Goal: Transaction & Acquisition: Purchase product/service

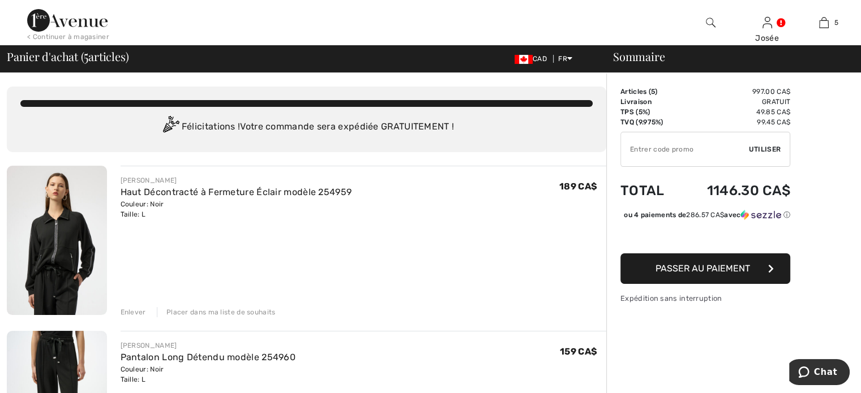
click at [757, 148] on span "Utiliser" at bounding box center [765, 149] width 32 height 10
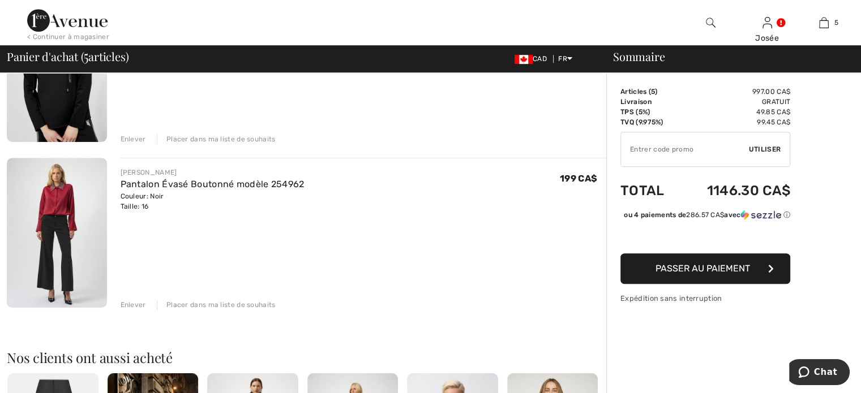
scroll to position [679, 0]
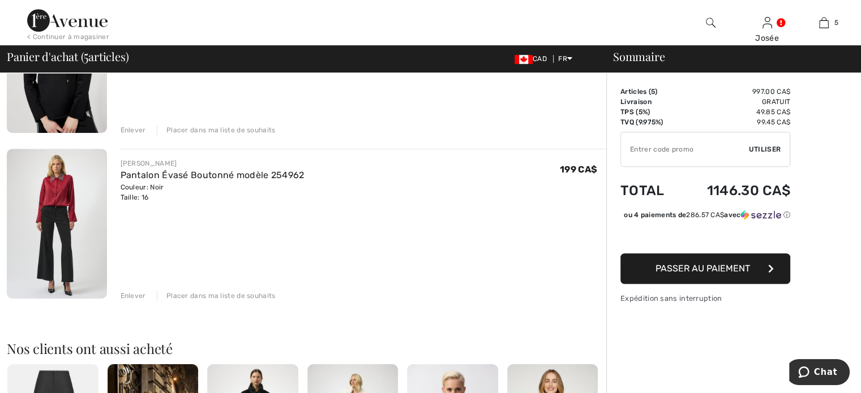
click at [255, 293] on div "Placer dans ma liste de souhaits" at bounding box center [216, 296] width 119 height 10
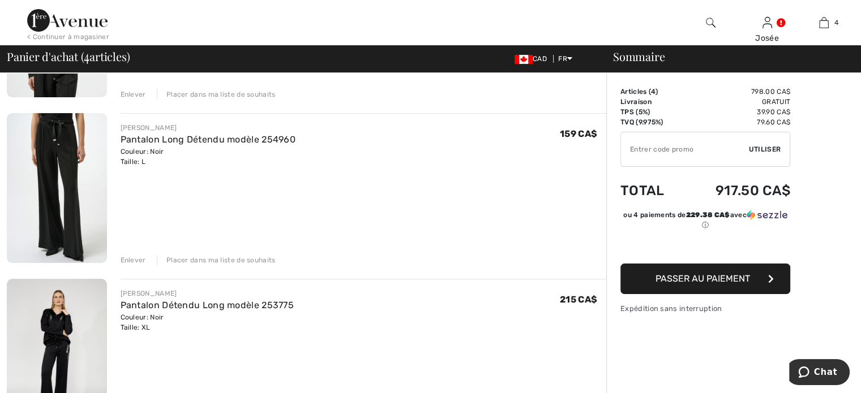
scroll to position [0, 0]
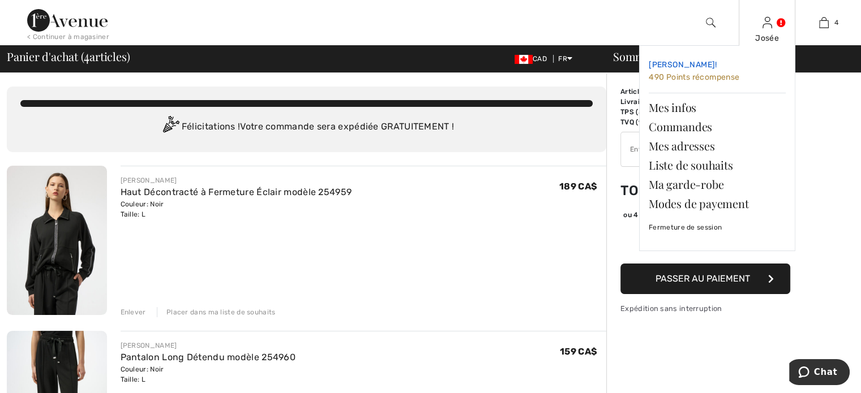
click at [726, 78] on span "490 Points récompense" at bounding box center [693, 77] width 91 height 10
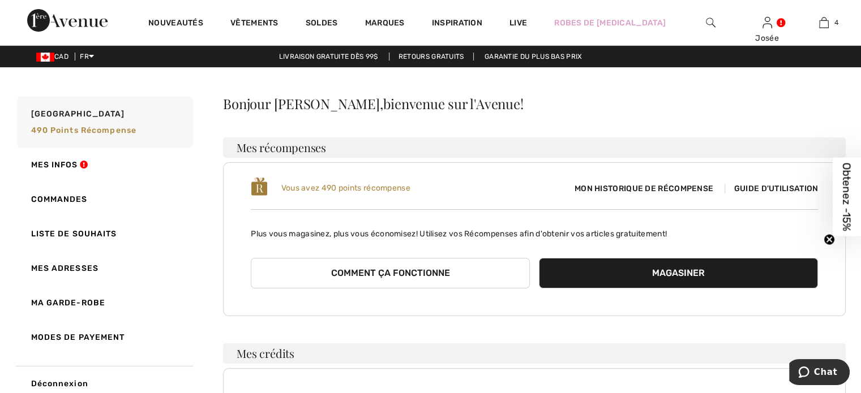
click at [702, 271] on button "Magasiner" at bounding box center [678, 273] width 279 height 31
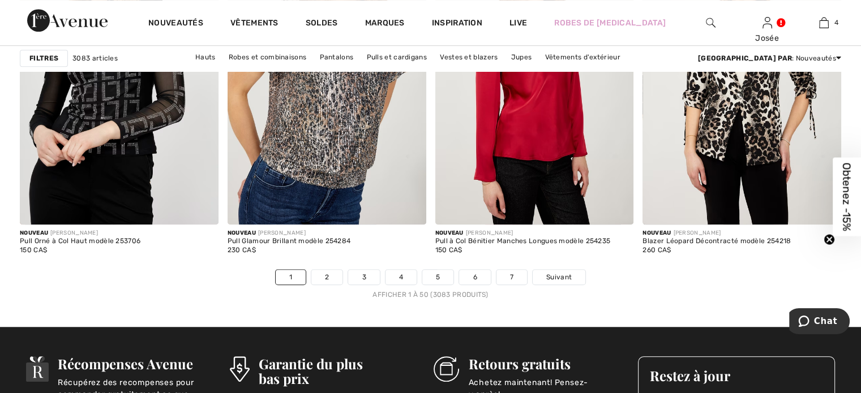
scroll to position [5205, 0]
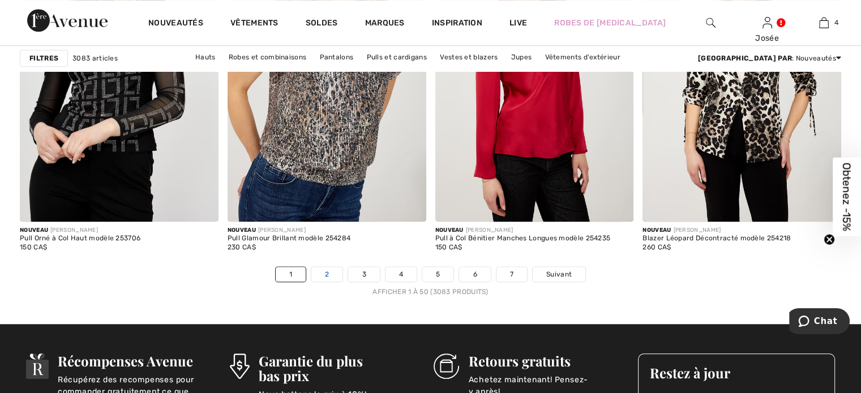
click at [335, 271] on link "2" at bounding box center [326, 274] width 31 height 15
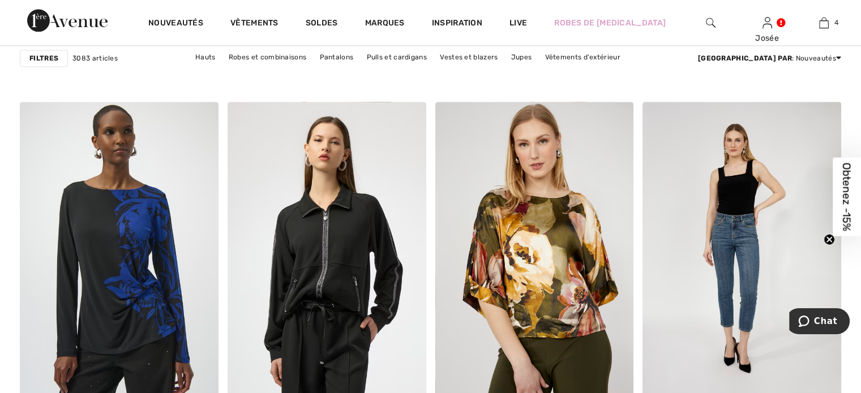
scroll to position [1641, 0]
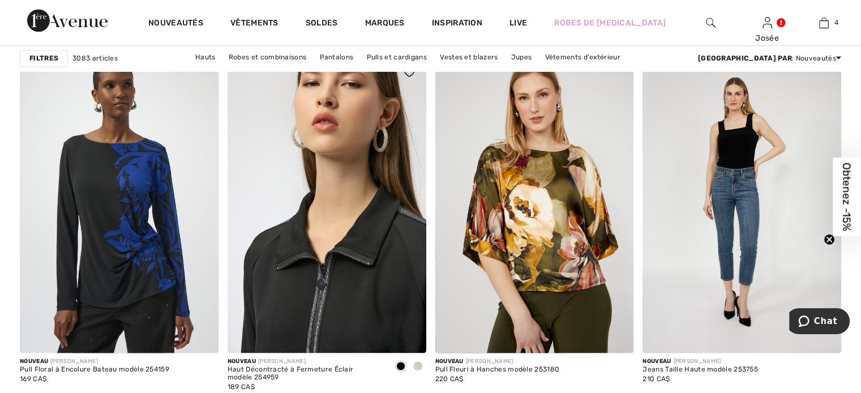
click at [350, 246] on img at bounding box center [326, 204] width 199 height 298
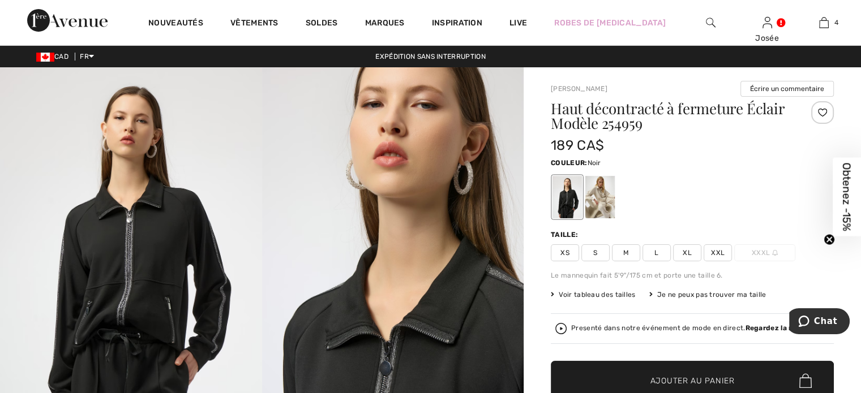
click at [661, 251] on span "L" at bounding box center [656, 252] width 28 height 17
click at [711, 376] on span "Ajouter au panier" at bounding box center [692, 381] width 84 height 12
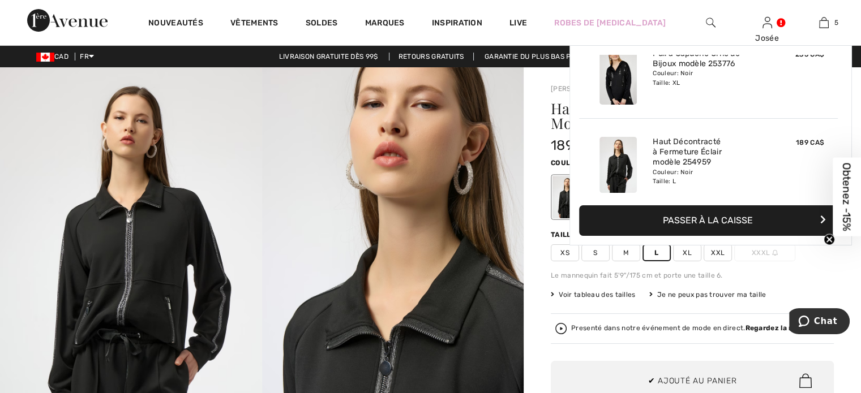
scroll to position [299, 0]
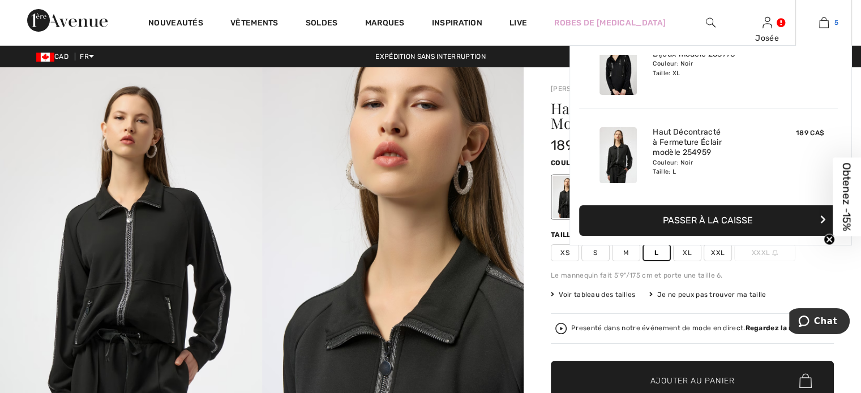
click at [822, 19] on img at bounding box center [824, 23] width 10 height 14
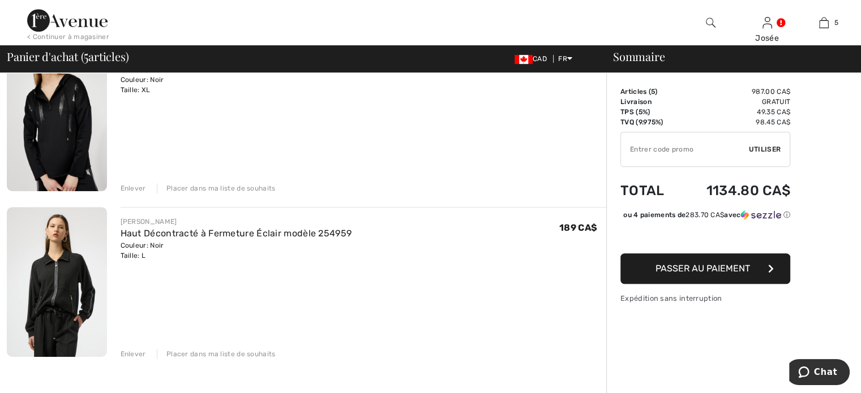
scroll to position [622, 0]
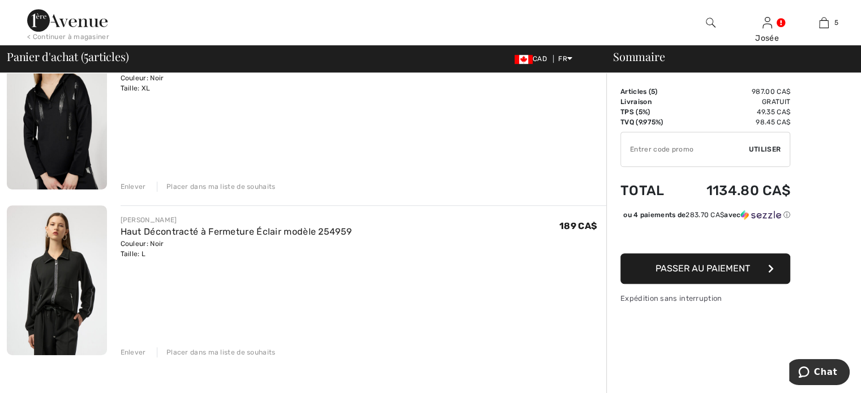
click at [131, 347] on div "Enlever" at bounding box center [133, 352] width 25 height 10
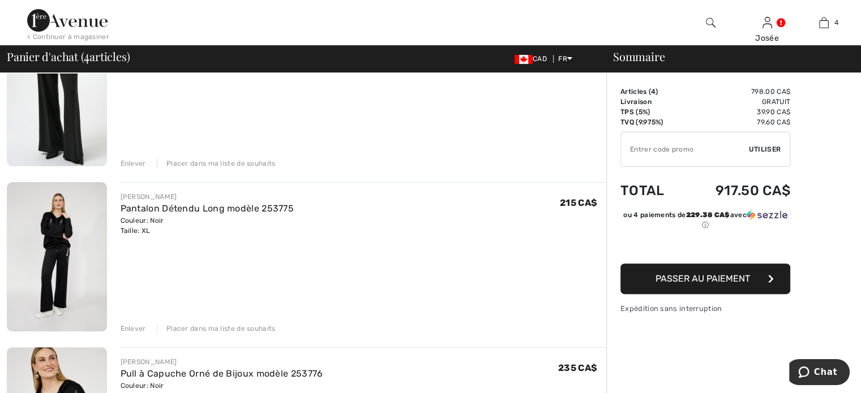
scroll to position [283, 0]
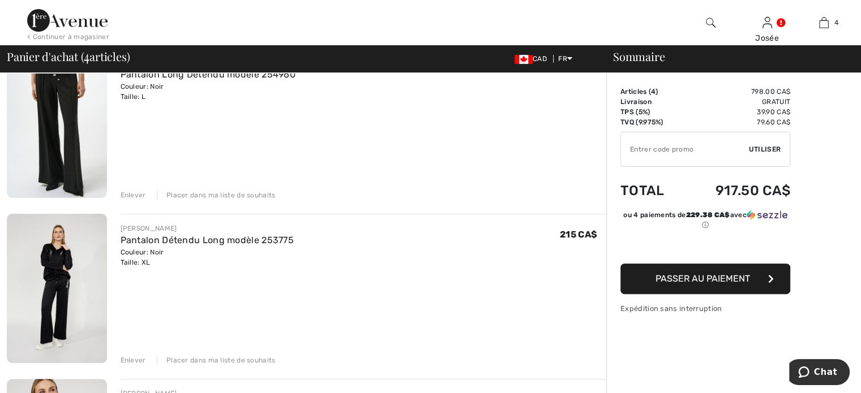
click at [765, 148] on span "Utiliser" at bounding box center [765, 149] width 32 height 10
click at [730, 279] on span "Passer au paiement" at bounding box center [702, 278] width 94 height 11
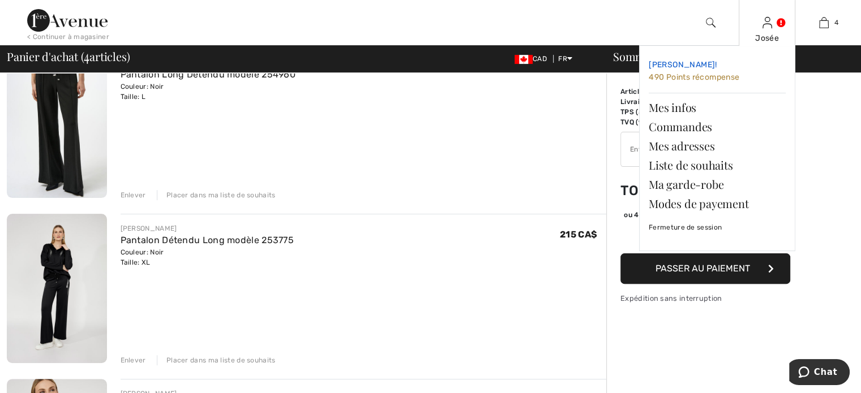
click at [720, 76] on span "490 Points récompense" at bounding box center [693, 77] width 91 height 10
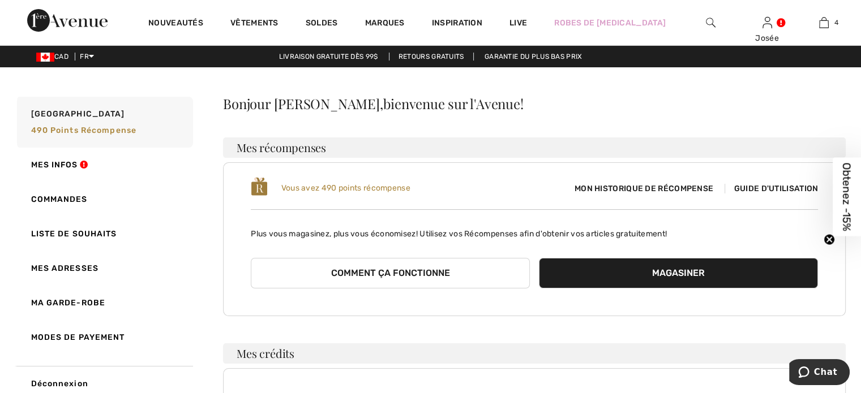
click at [411, 272] on button "Comment ça fonctionne" at bounding box center [390, 273] width 279 height 31
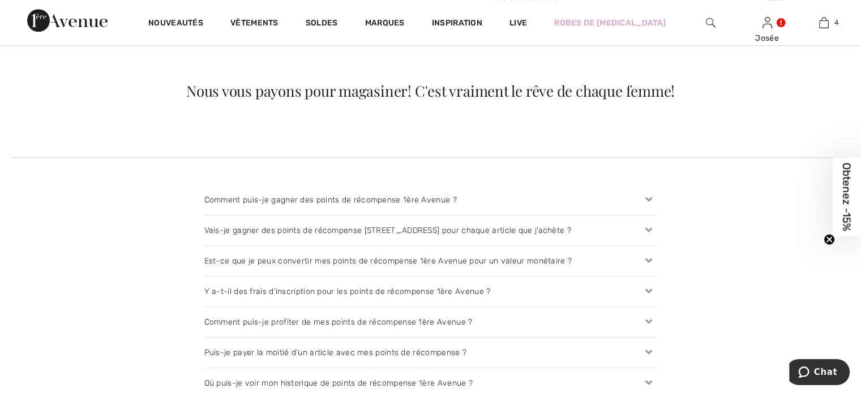
scroll to position [1075, 0]
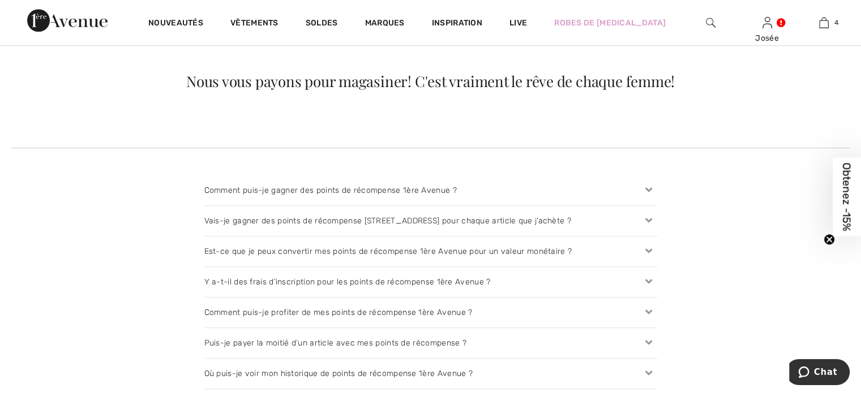
click at [647, 247] on icon at bounding box center [648, 252] width 16 height 12
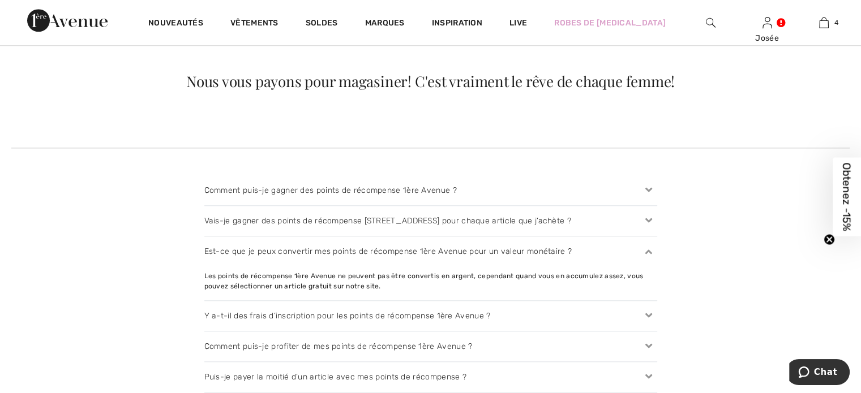
click at [644, 314] on icon at bounding box center [648, 316] width 16 height 12
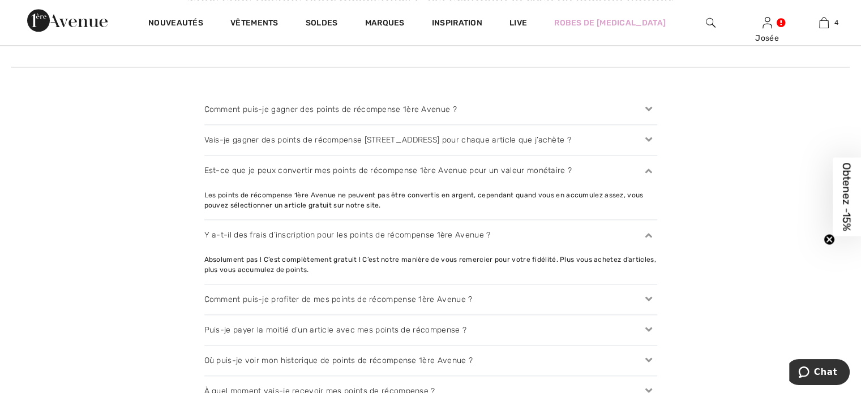
scroll to position [1188, 0]
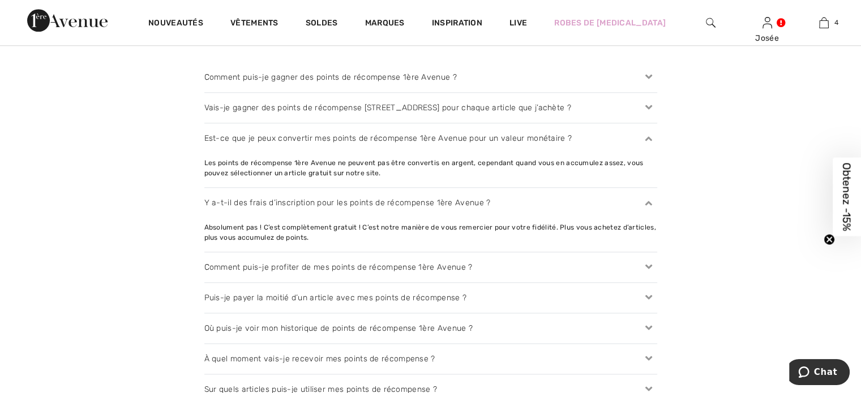
click at [649, 264] on icon at bounding box center [648, 267] width 16 height 12
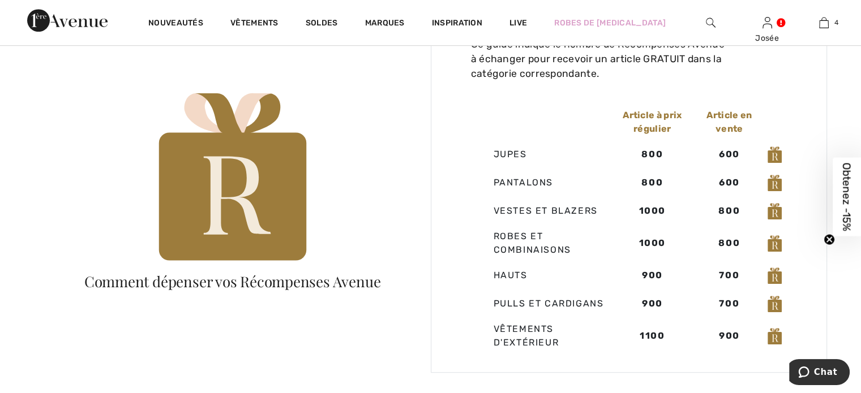
scroll to position [736, 0]
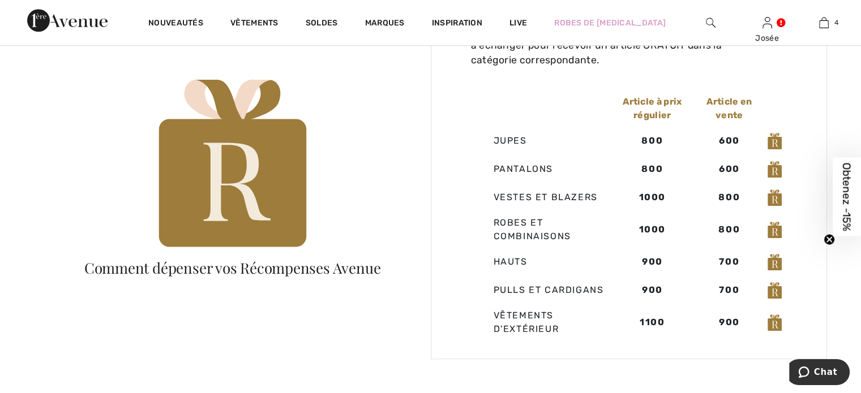
click at [659, 170] on strong "800" at bounding box center [651, 169] width 21 height 11
click at [774, 169] on img at bounding box center [774, 169] width 14 height 16
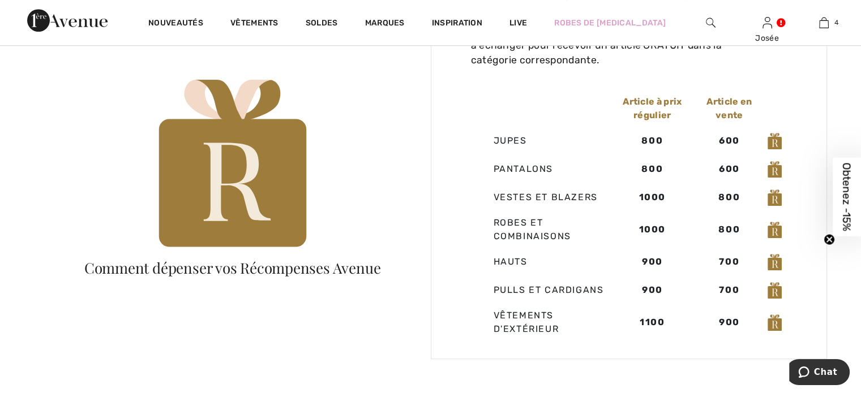
click at [774, 169] on img at bounding box center [774, 169] width 14 height 16
click at [774, 197] on img at bounding box center [774, 198] width 14 height 16
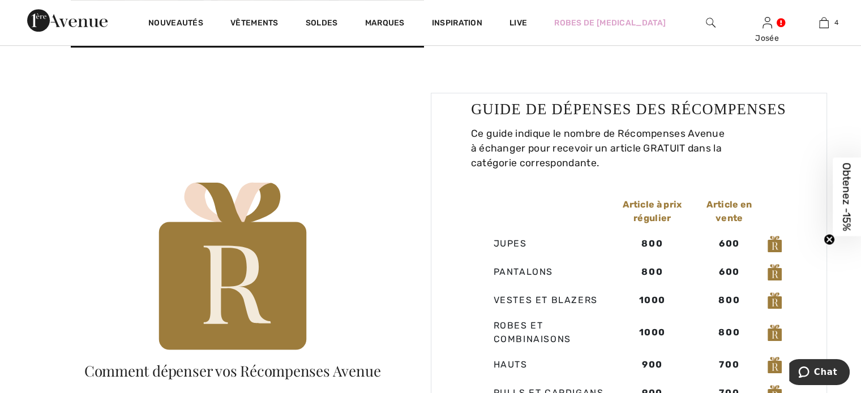
scroll to position [622, 0]
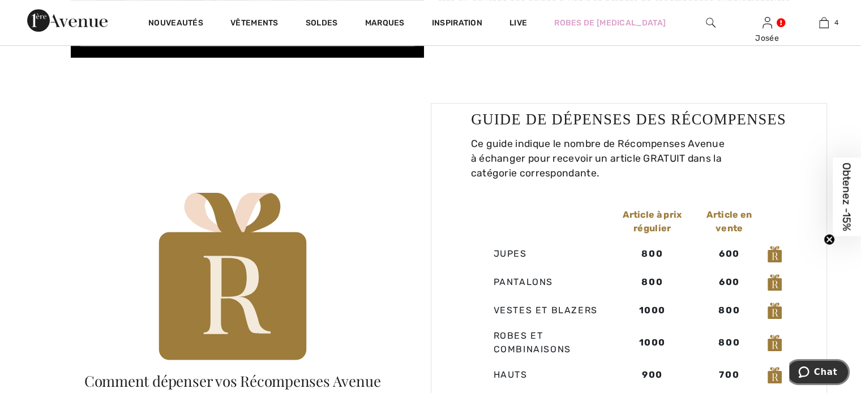
click at [827, 368] on span "Chat" at bounding box center [825, 372] width 23 height 10
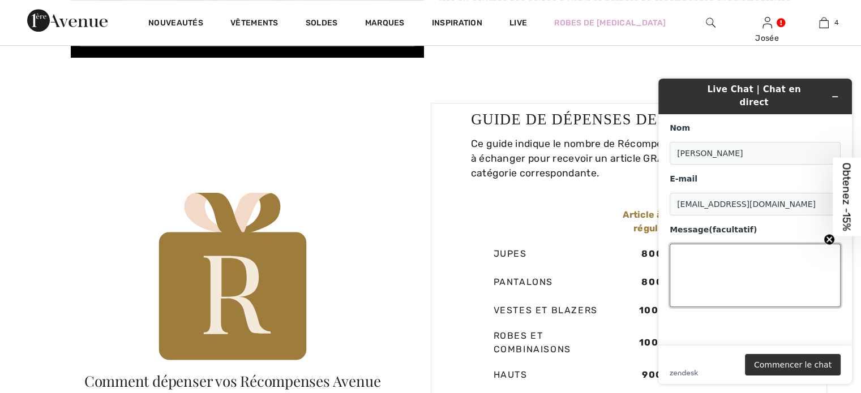
click at [691, 254] on textarea "Message (facultatif)" at bounding box center [754, 275] width 171 height 63
type textarea "comment faire pour me prévaloir de mes points de récompenses sur ma future comm…"
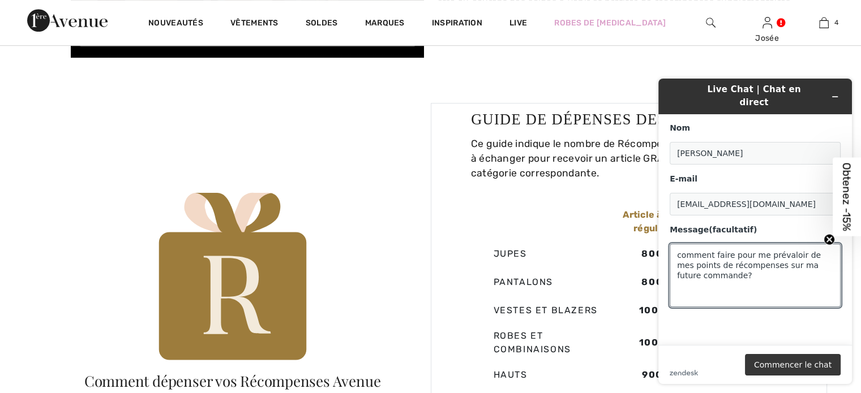
click at [807, 367] on button "Commencer le chat" at bounding box center [793, 364] width 96 height 21
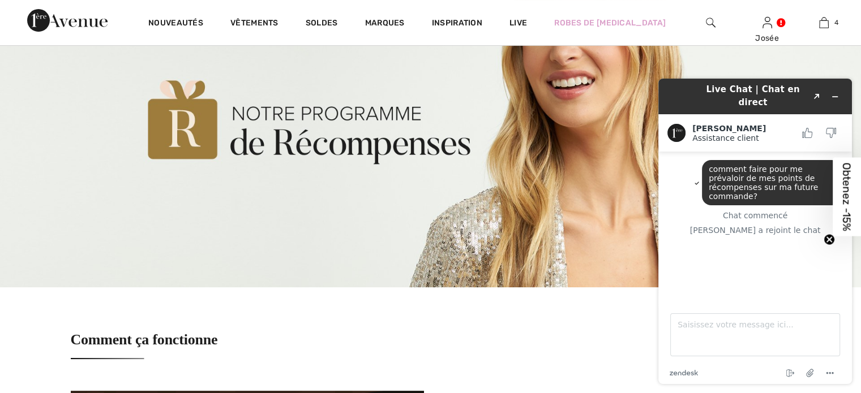
scroll to position [113, 0]
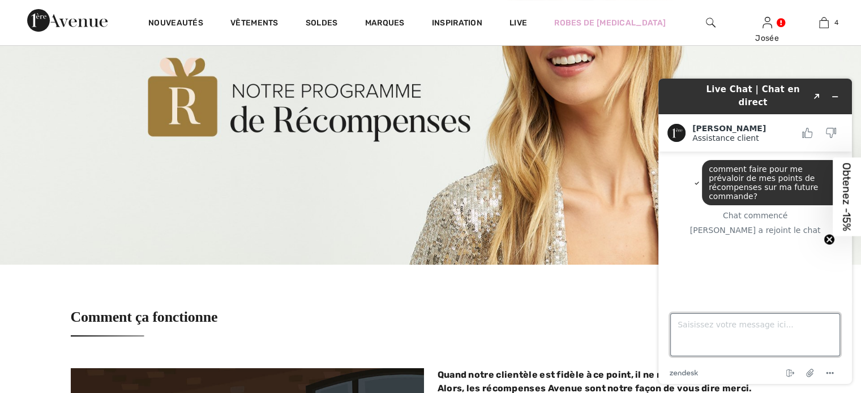
click at [692, 331] on textarea "Saisissez votre message ici..." at bounding box center [755, 334] width 170 height 43
click at [692, 331] on textarea "J'ai" at bounding box center [755, 334] width 170 height 43
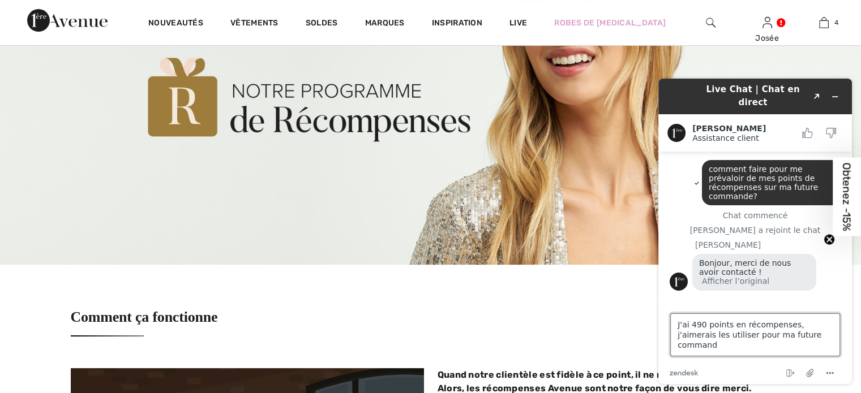
type textarea "J'ai 490 points en récompenses, j'aimerais les utiliser pour ma future commande"
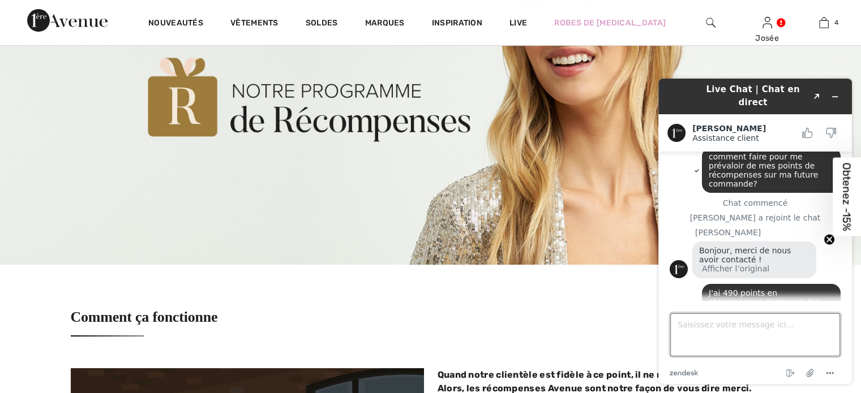
scroll to position [99, 0]
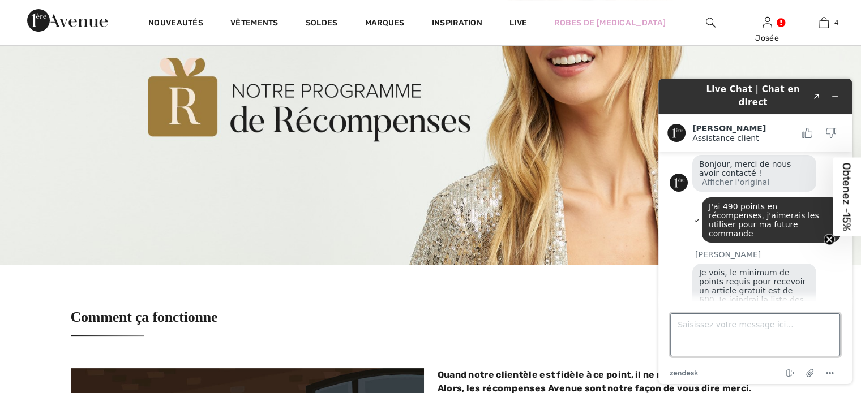
type textarea "o"
type textarea "merci beaucoup."
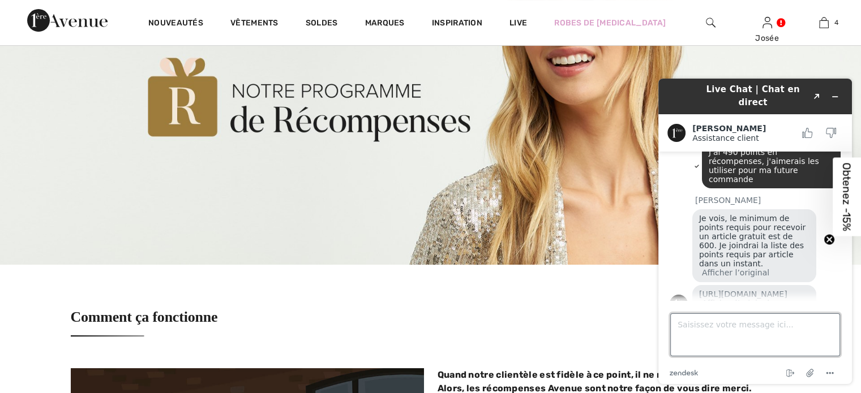
scroll to position [153, 0]
click at [763, 290] on link "https://www.1ereavenue.com/fr/fidelite/" at bounding box center [743, 294] width 88 height 9
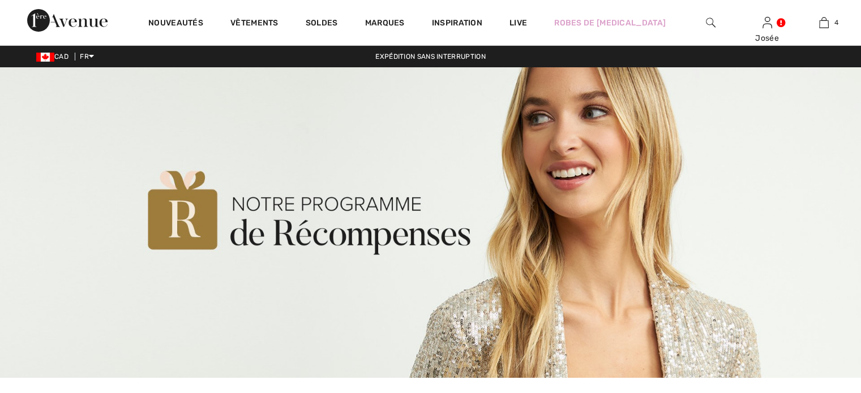
scroll to position [156, 0]
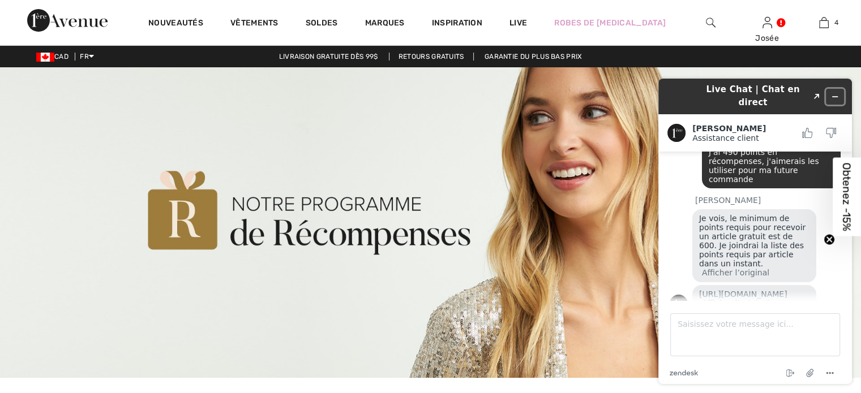
click at [836, 93] on icon "Réduire le widget" at bounding box center [835, 97] width 8 height 8
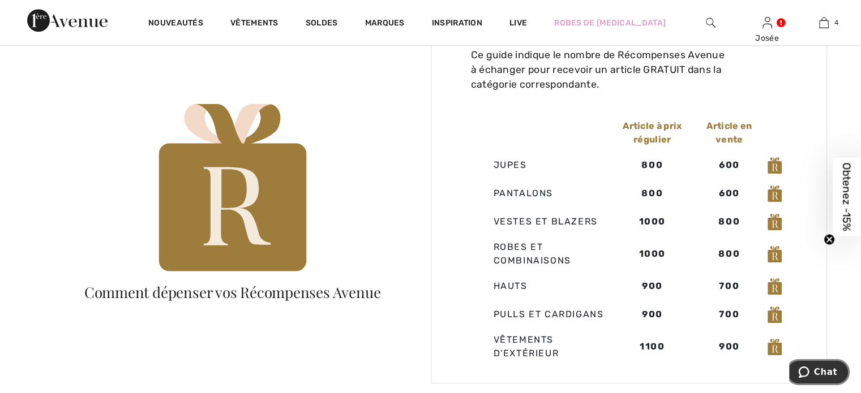
scroll to position [679, 0]
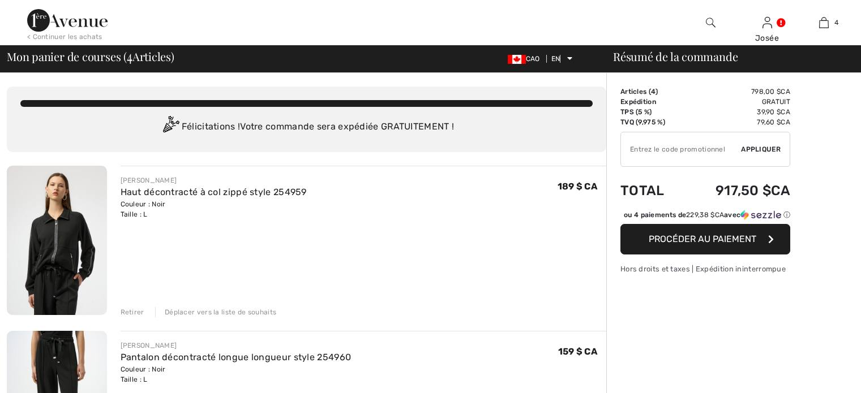
checkbox input "true"
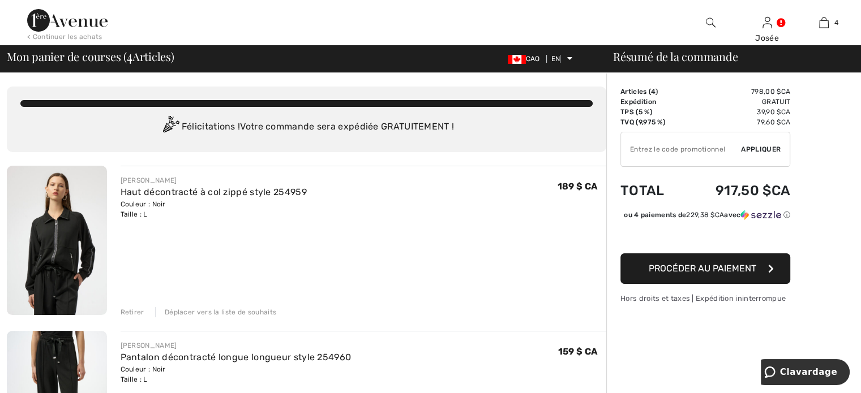
click at [761, 278] on button "Procéder au paiement" at bounding box center [705, 268] width 170 height 31
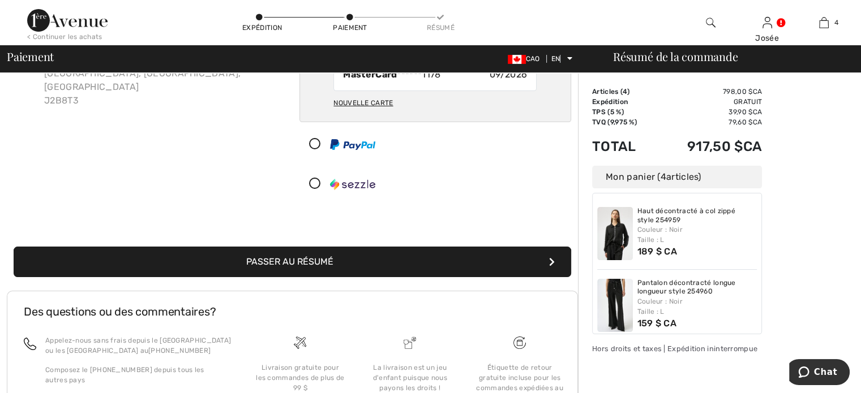
scroll to position [113, 0]
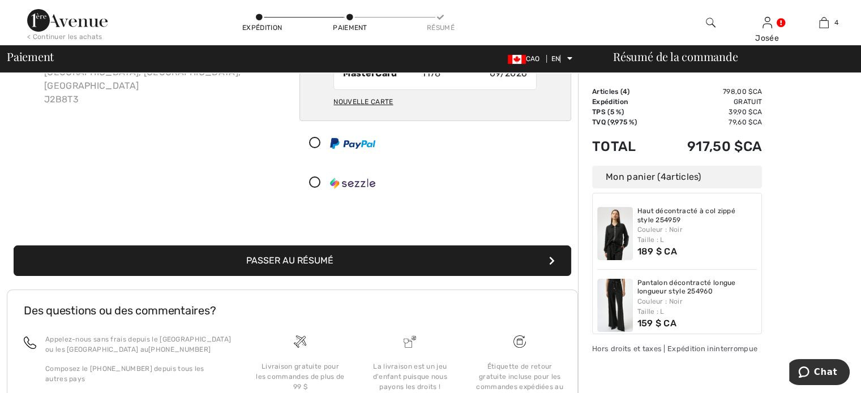
click at [351, 255] on button "Passer au résumé" at bounding box center [292, 261] width 557 height 31
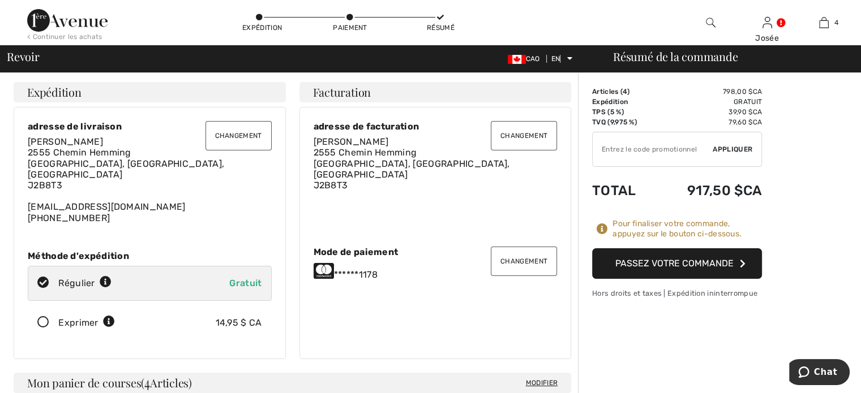
click at [698, 264] on font "Passez votre commande" at bounding box center [674, 263] width 118 height 11
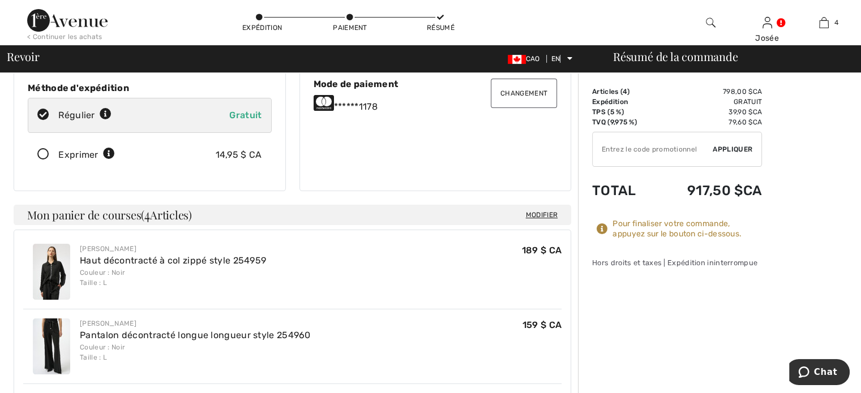
scroll to position [170, 0]
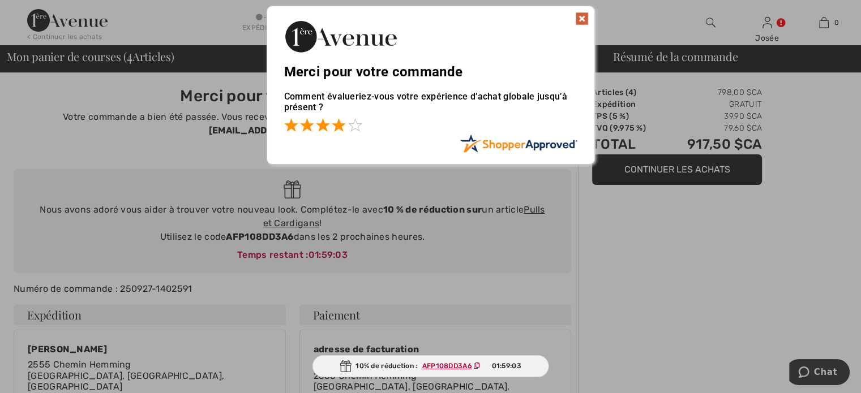
click at [338, 123] on span at bounding box center [339, 125] width 14 height 14
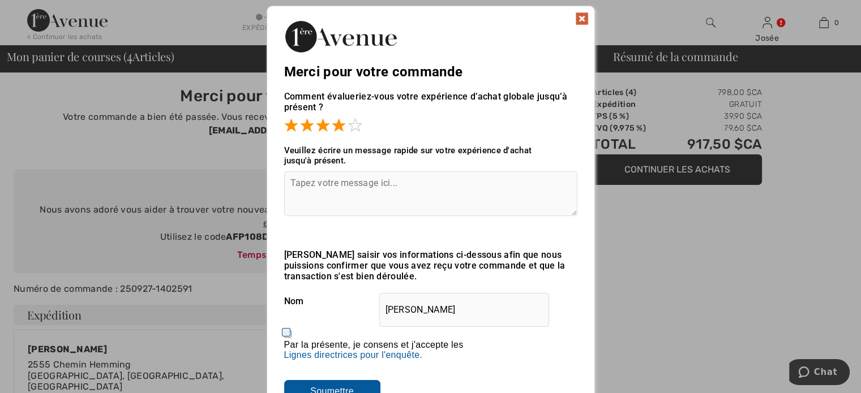
click at [349, 189] on textarea at bounding box center [430, 193] width 293 height 45
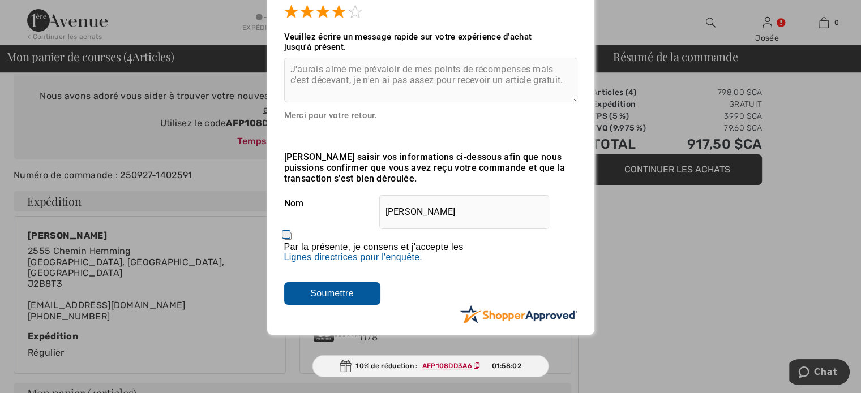
scroll to position [170, 0]
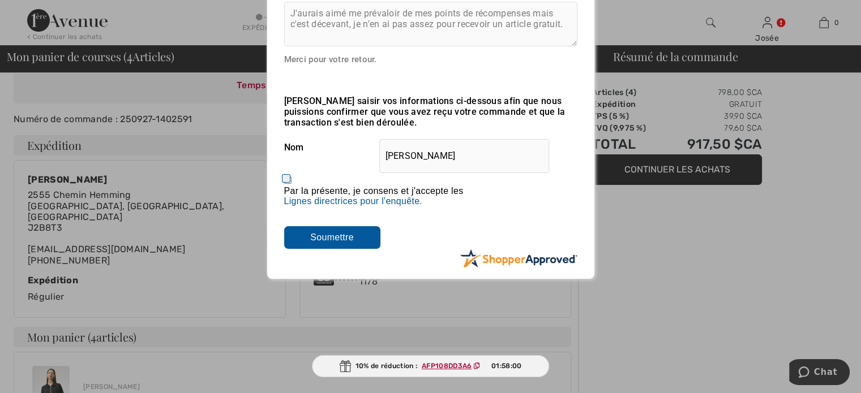
type textarea "J'aurais aimé me prévaloir de mes points de récompenses mais c'est décevant, je…"
click at [287, 179] on input "Par la présente, je consens et j'accepte les En soumettant un avis, vous autori…" at bounding box center [287, 180] width 7 height 7
checkbox input "true"
click at [351, 240] on input "Soumettre" at bounding box center [332, 237] width 96 height 23
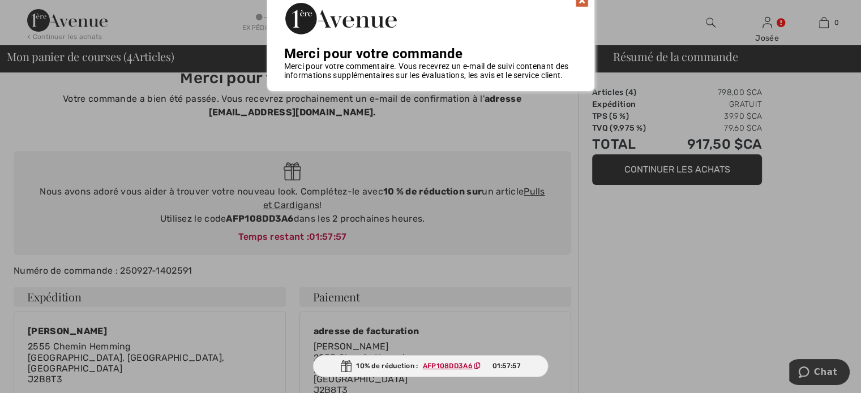
scroll to position [0, 0]
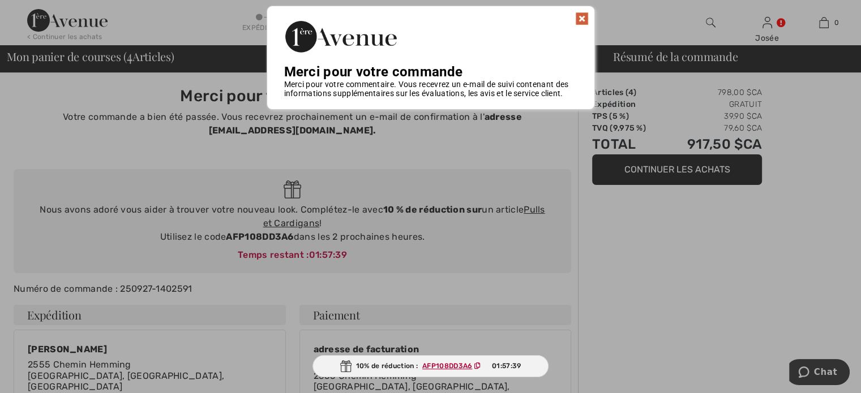
click at [584, 16] on img at bounding box center [582, 19] width 14 height 14
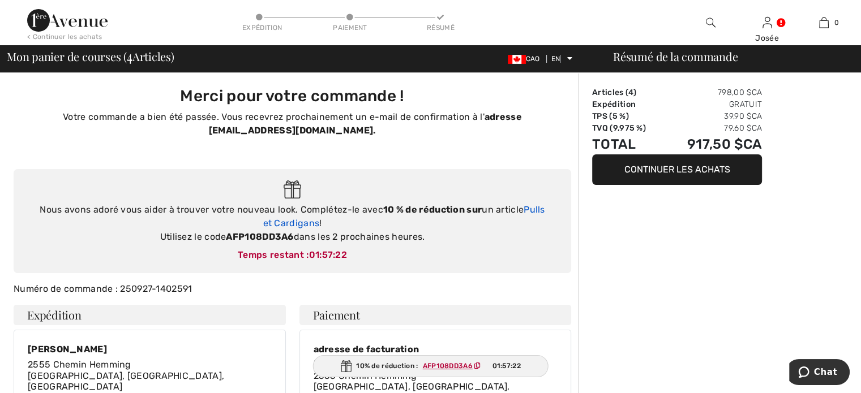
click at [530, 208] on font "Pulls et Cardigans" at bounding box center [404, 216] width 282 height 24
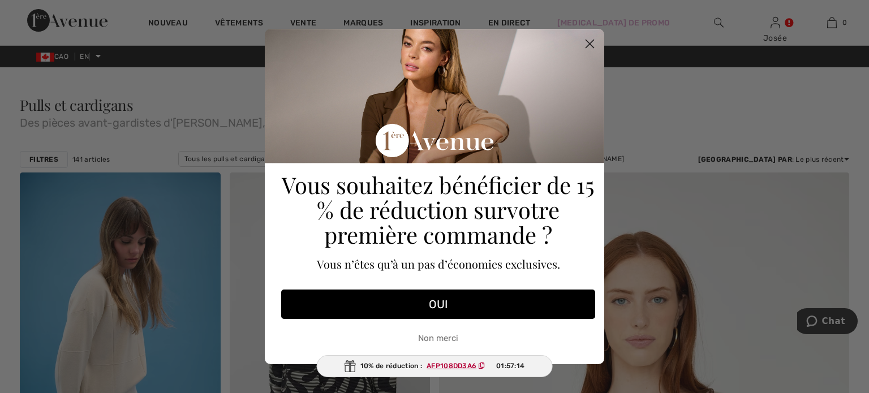
click at [586, 40] on circle "Fermer la boîte de dialogue" at bounding box center [589, 44] width 19 height 19
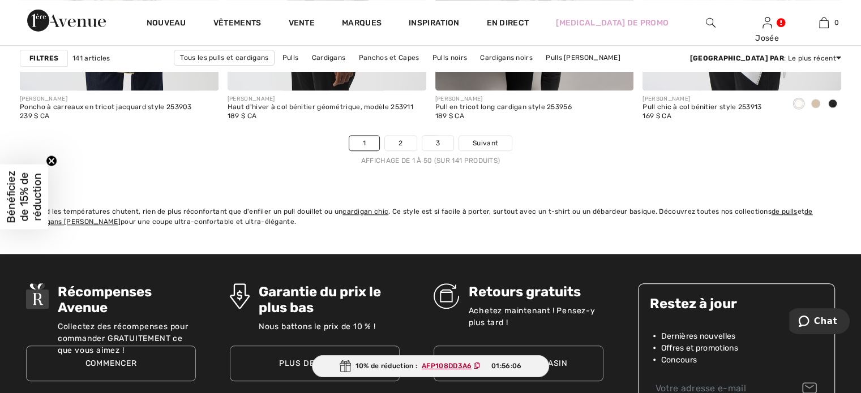
scroll to position [5375, 0]
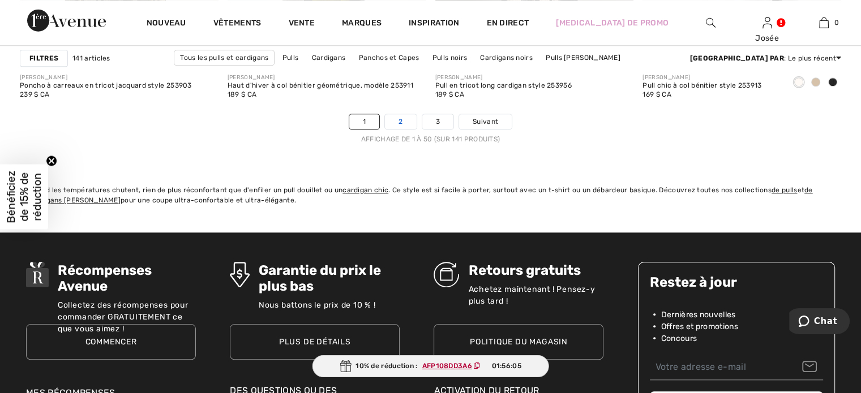
click at [403, 118] on link "2" at bounding box center [400, 121] width 31 height 15
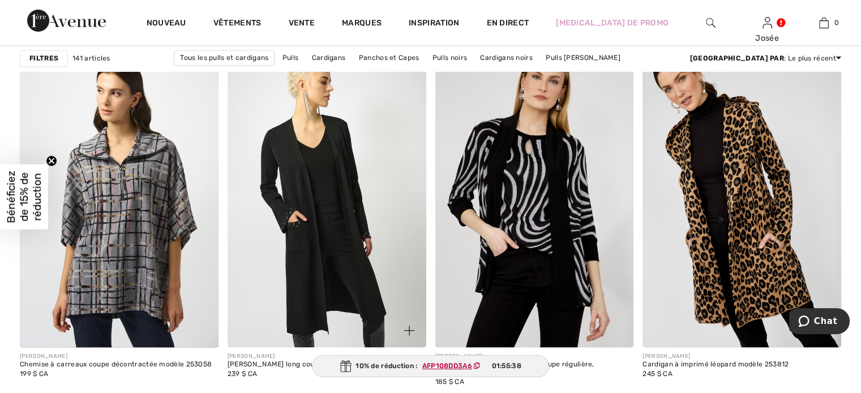
scroll to position [2037, 0]
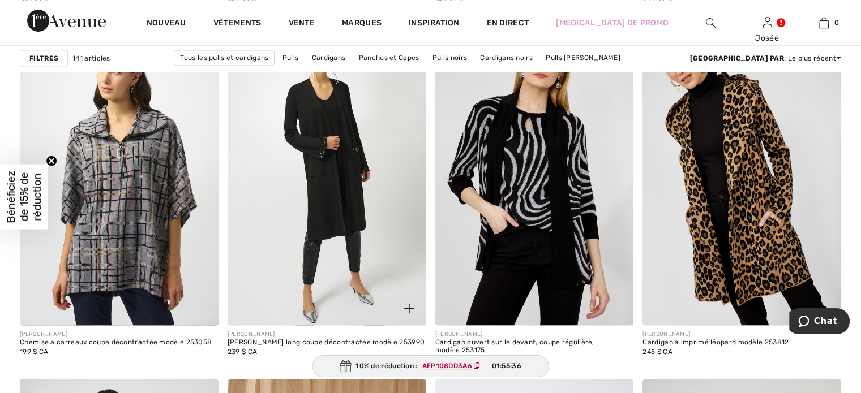
click at [410, 305] on img at bounding box center [409, 308] width 10 height 10
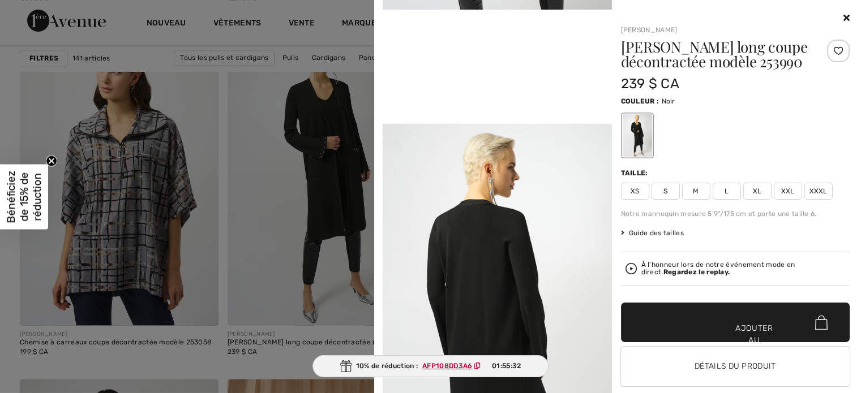
scroll to position [679, 0]
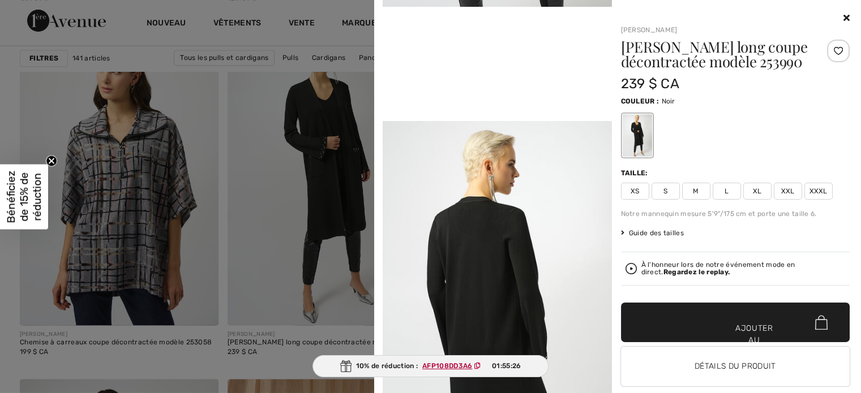
click at [843, 15] on icon at bounding box center [846, 17] width 6 height 9
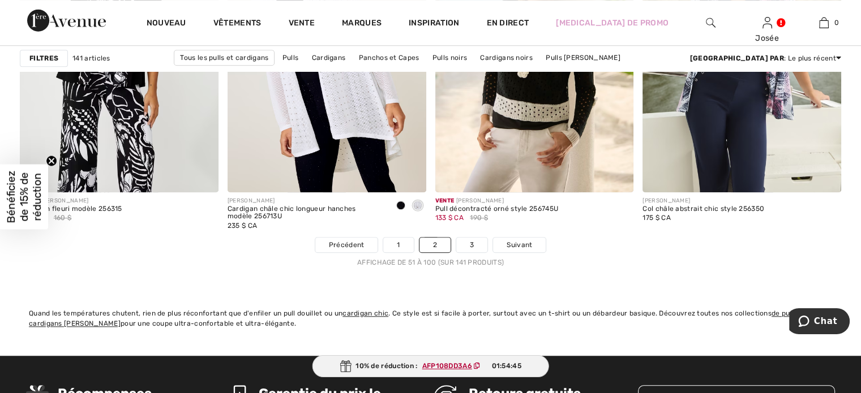
scroll to position [5318, 0]
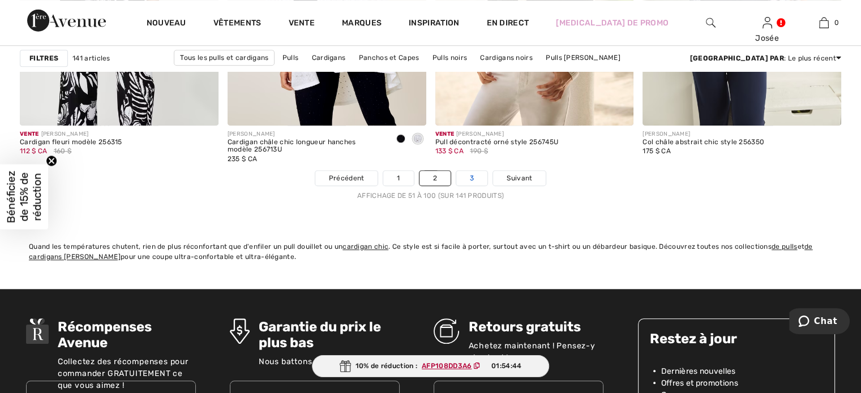
click at [470, 175] on font "3" at bounding box center [472, 178] width 4 height 8
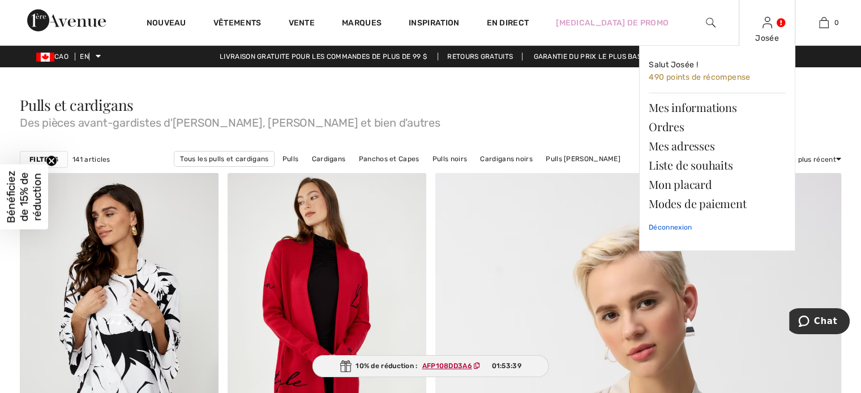
click at [679, 225] on font "Déconnexion" at bounding box center [669, 227] width 43 height 8
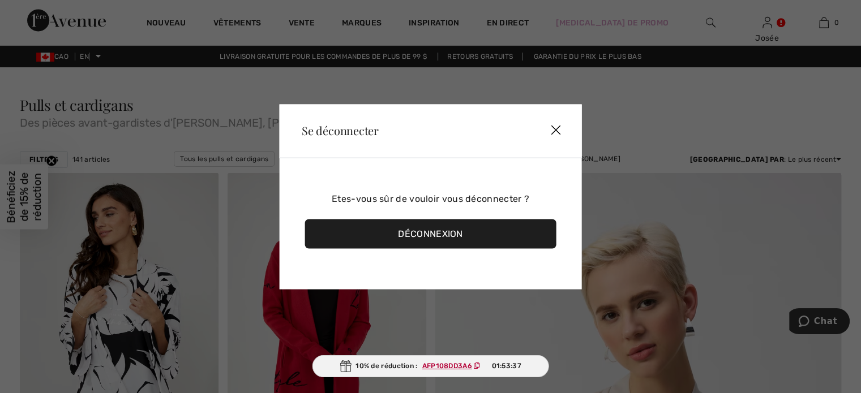
click at [449, 236] on font "Déconnexion" at bounding box center [430, 233] width 64 height 11
